Goal: Task Accomplishment & Management: Use online tool/utility

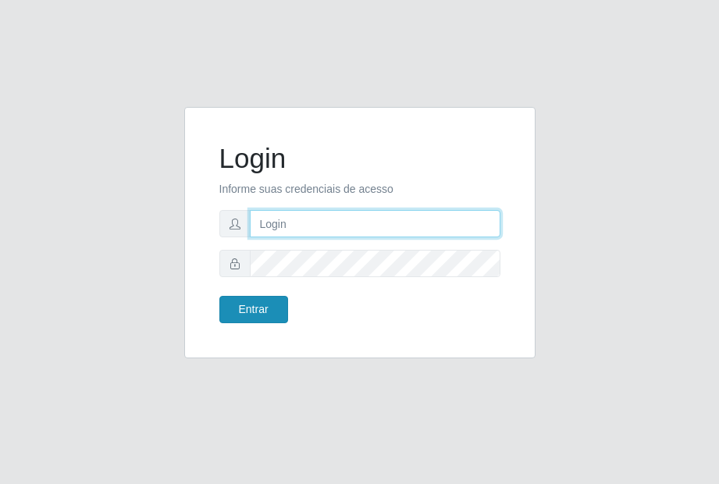
type input "[EMAIL_ADDRESS][DOMAIN_NAME]"
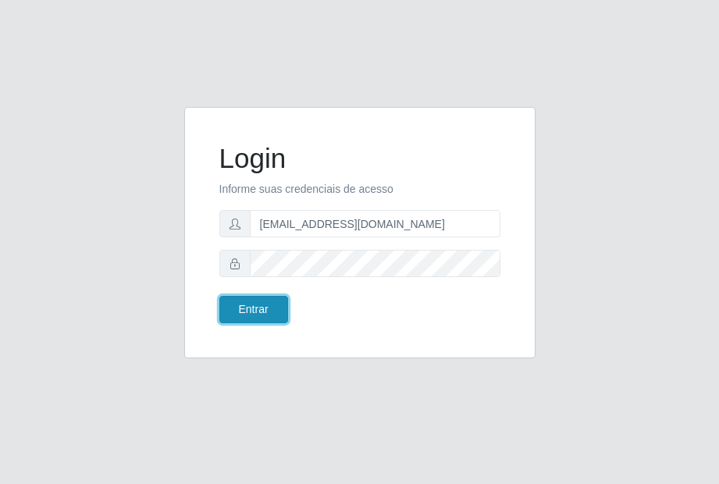
click at [259, 310] on button "Entrar" at bounding box center [253, 309] width 69 height 27
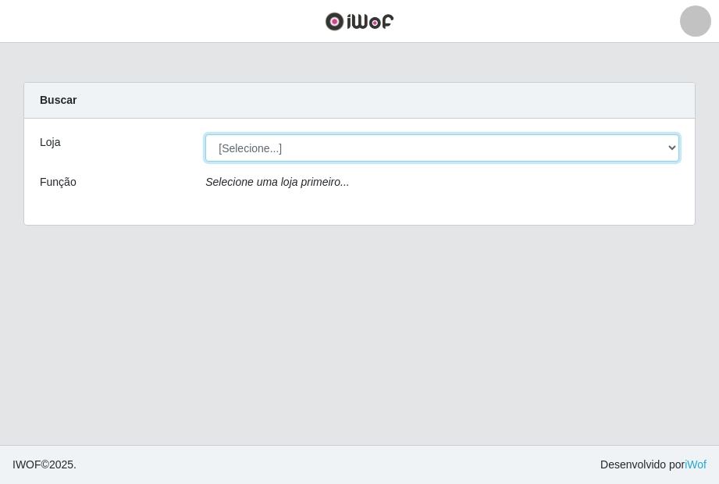
click at [366, 148] on select "[Selecione...] [GEOGRAPHIC_DATA] - [GEOGRAPHIC_DATA]" at bounding box center [442, 147] width 474 height 27
select select "432"
click at [205, 134] on select "[Selecione...] [GEOGRAPHIC_DATA] - [GEOGRAPHIC_DATA]" at bounding box center [442, 147] width 474 height 27
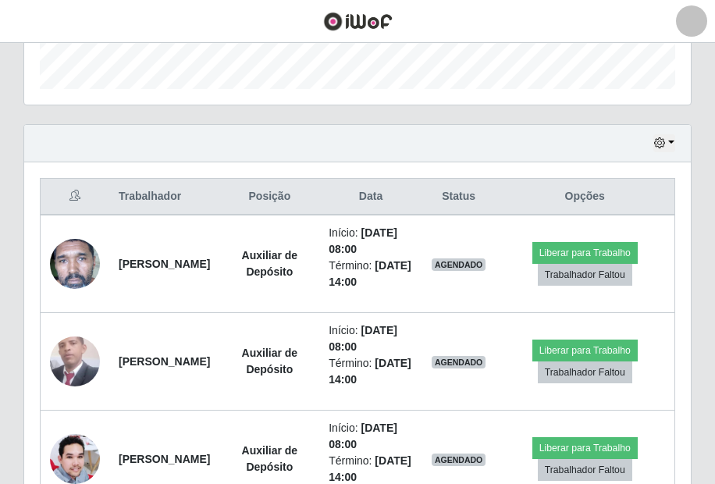
scroll to position [567, 0]
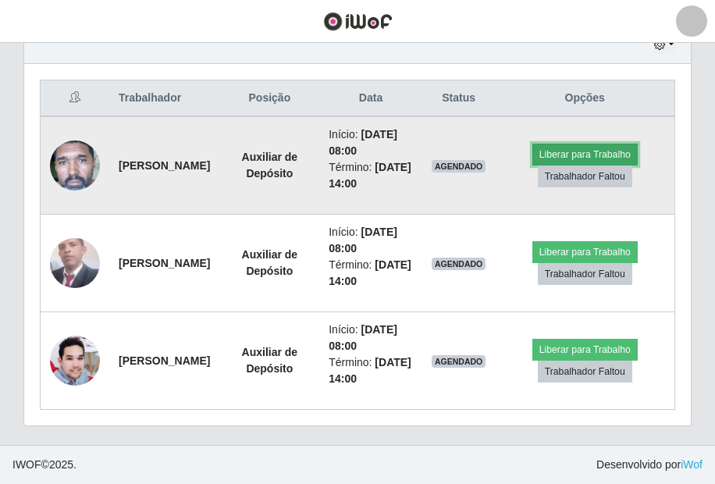
click at [566, 165] on button "Liberar para Trabalho" at bounding box center [584, 155] width 105 height 22
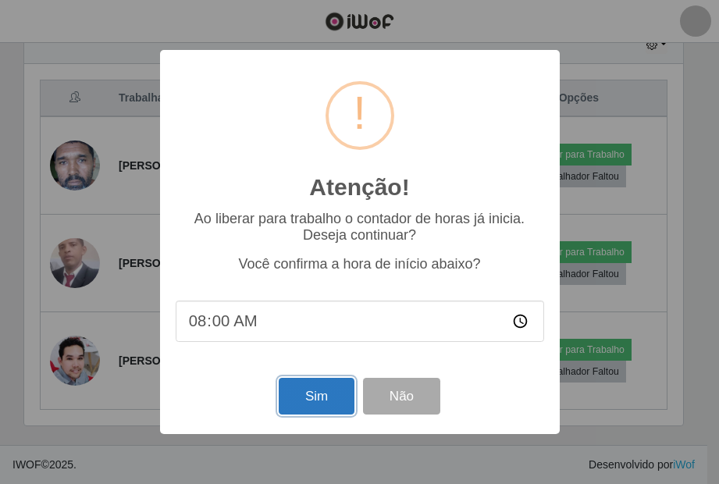
click at [327, 396] on button "Sim" at bounding box center [317, 396] width 76 height 37
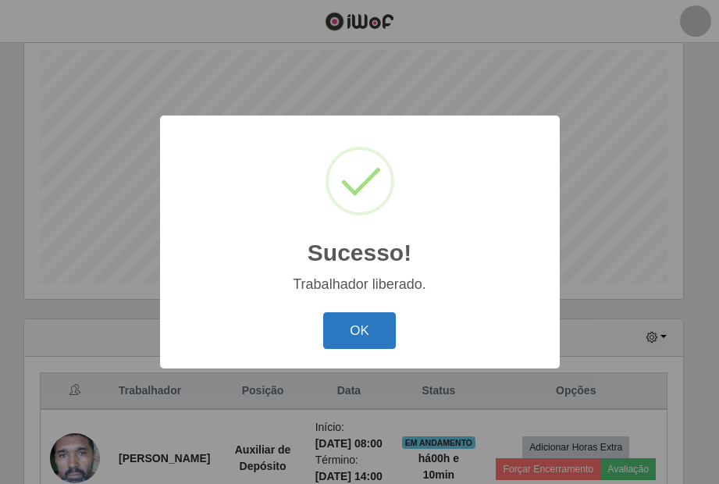
click at [330, 333] on button "OK" at bounding box center [359, 330] width 73 height 37
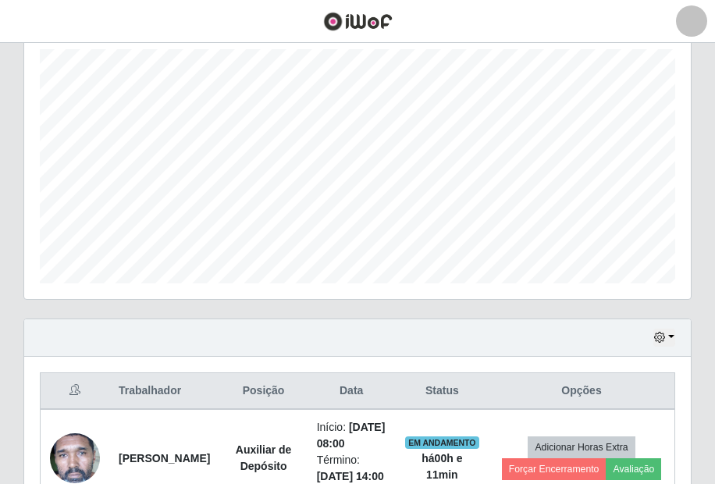
scroll to position [509, 0]
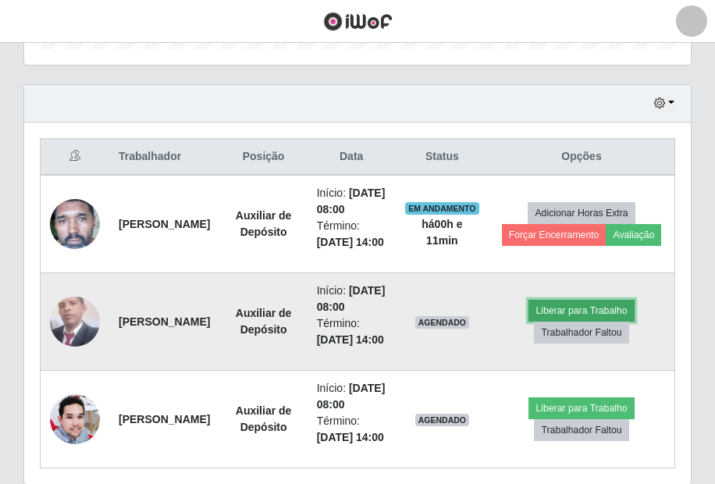
click at [576, 322] on button "Liberar para Trabalho" at bounding box center [580, 311] width 105 height 22
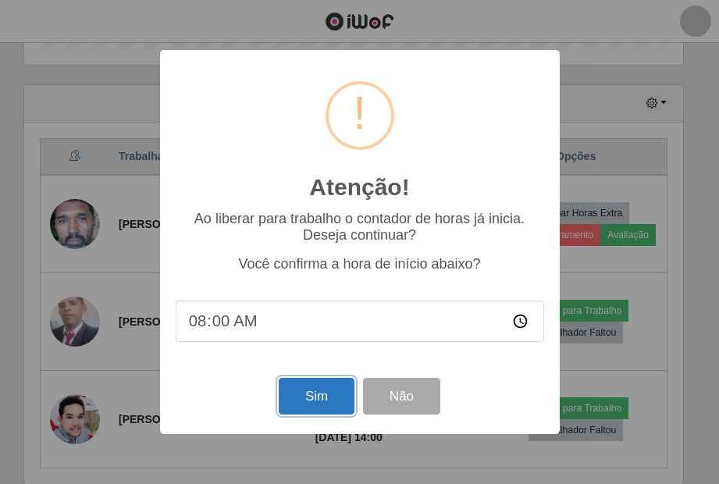
click at [302, 404] on button "Sim" at bounding box center [317, 396] width 76 height 37
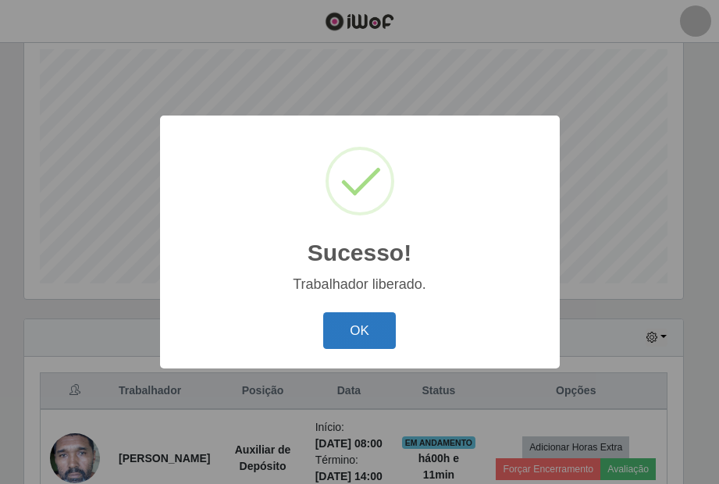
click at [365, 326] on button "OK" at bounding box center [359, 330] width 73 height 37
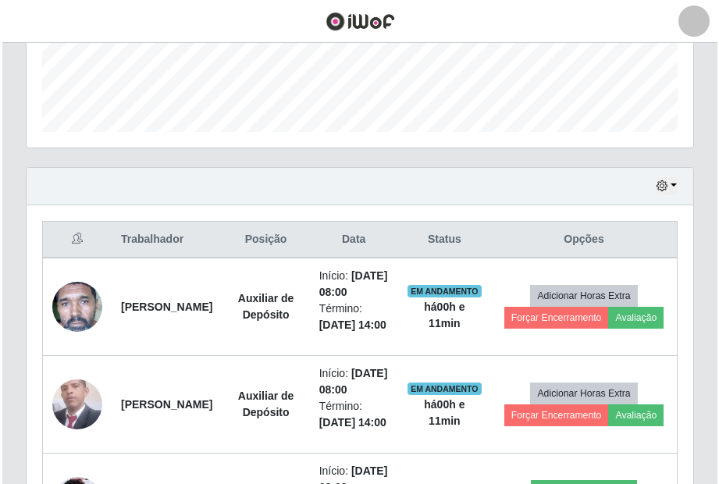
scroll to position [665, 0]
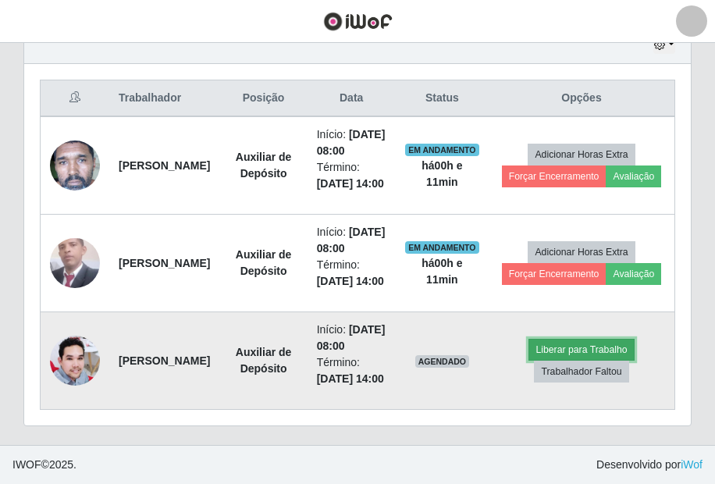
click at [575, 339] on button "Liberar para Trabalho" at bounding box center [580, 350] width 105 height 22
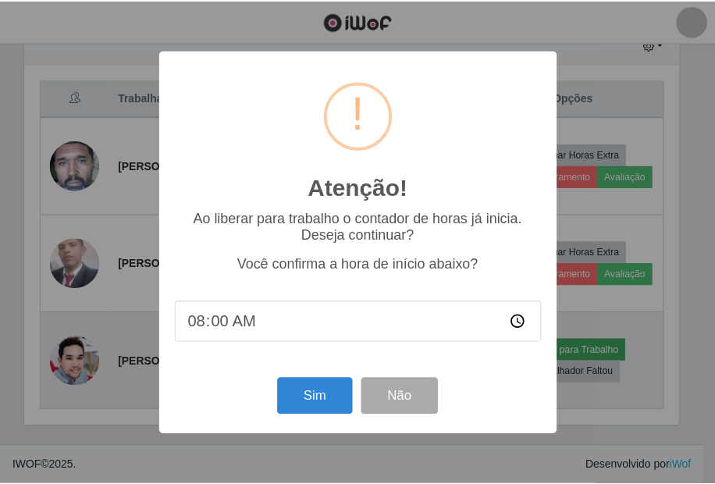
scroll to position [324, 659]
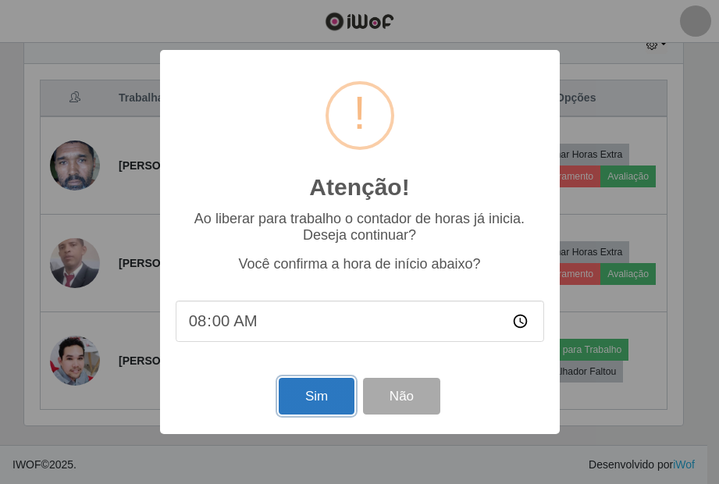
click at [307, 397] on button "Sim" at bounding box center [317, 396] width 76 height 37
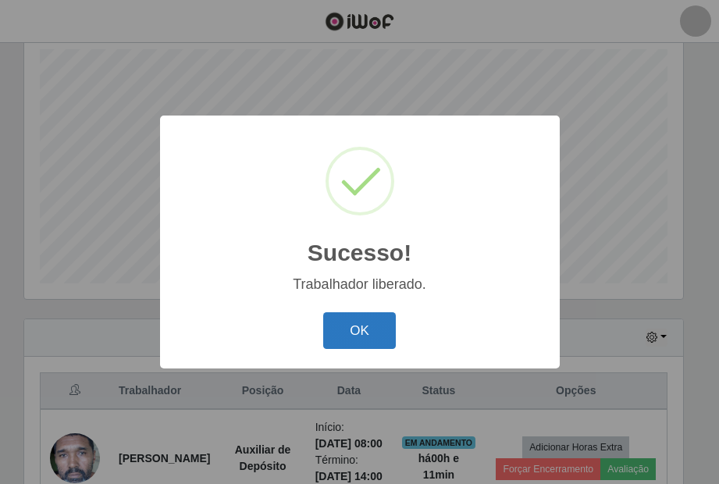
click at [374, 338] on button "OK" at bounding box center [359, 330] width 73 height 37
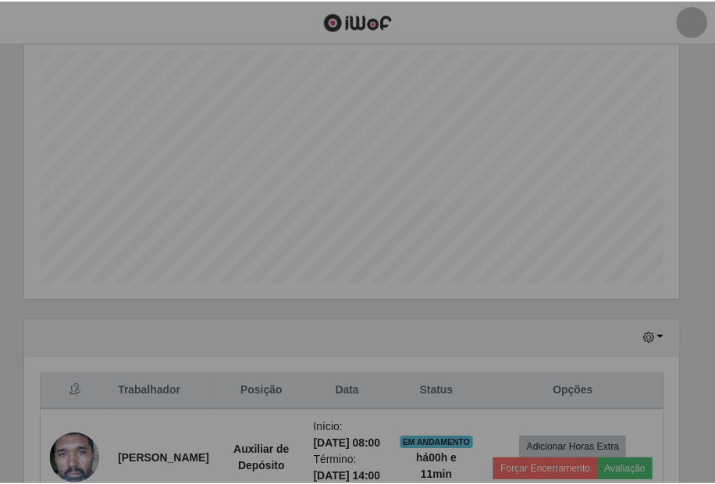
scroll to position [324, 667]
